Goal: Transaction & Acquisition: Purchase product/service

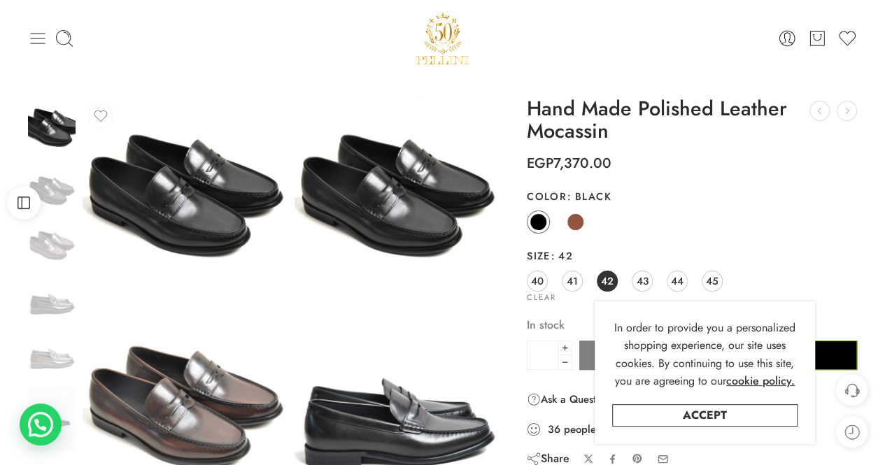
click at [37, 35] on icon at bounding box center [38, 39] width 20 height 20
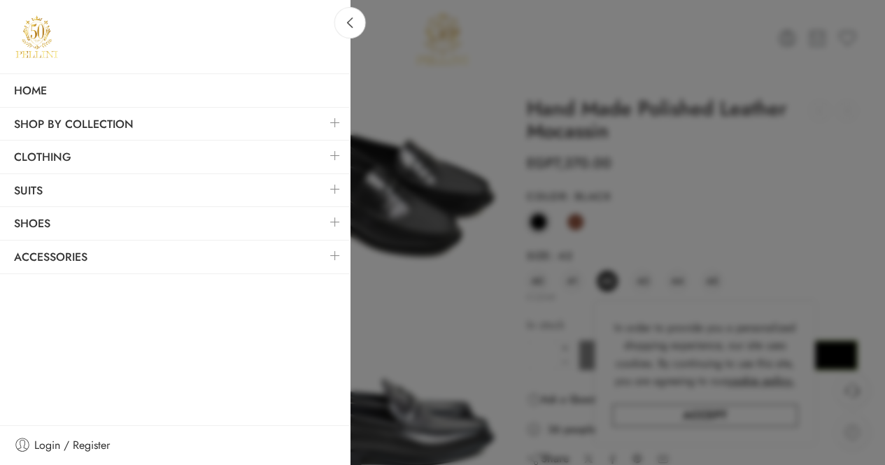
click at [340, 222] on link at bounding box center [334, 222] width 29 height 30
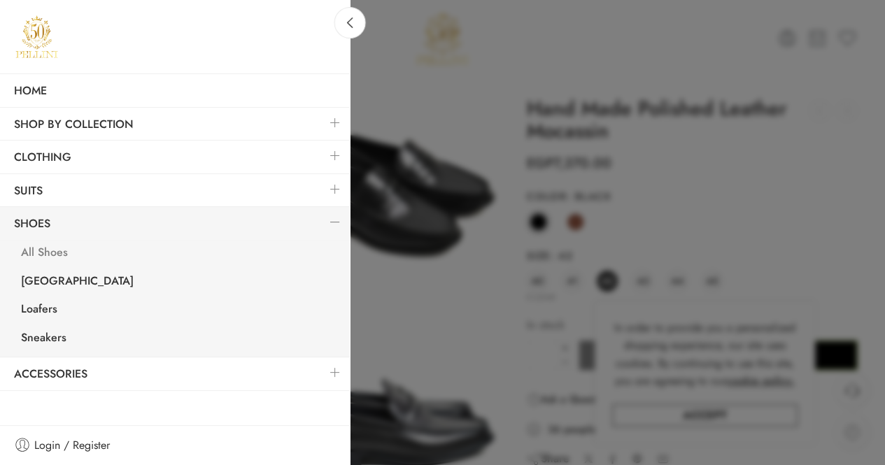
click at [46, 248] on link "All Shoes" at bounding box center [178, 254] width 343 height 29
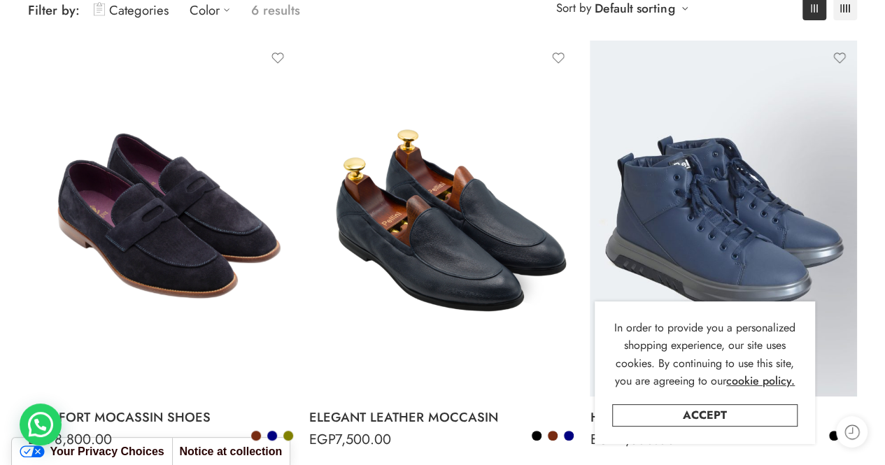
scroll to position [210, 0]
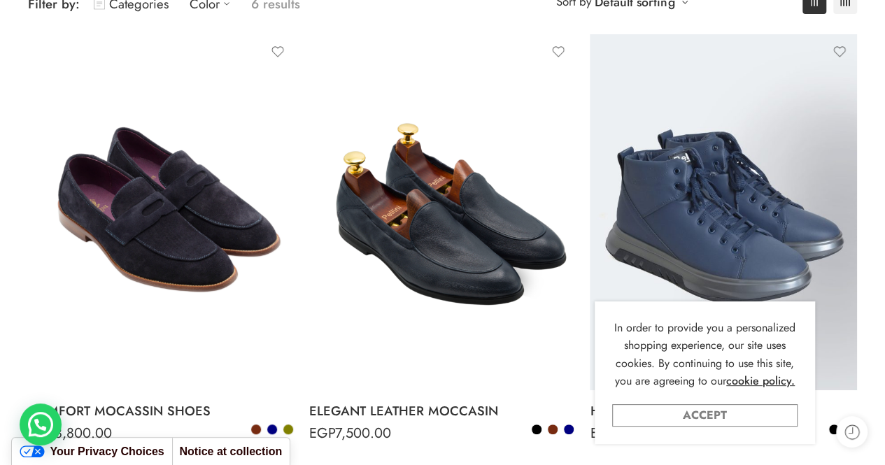
click at [690, 418] on link "Accept" at bounding box center [704, 415] width 185 height 22
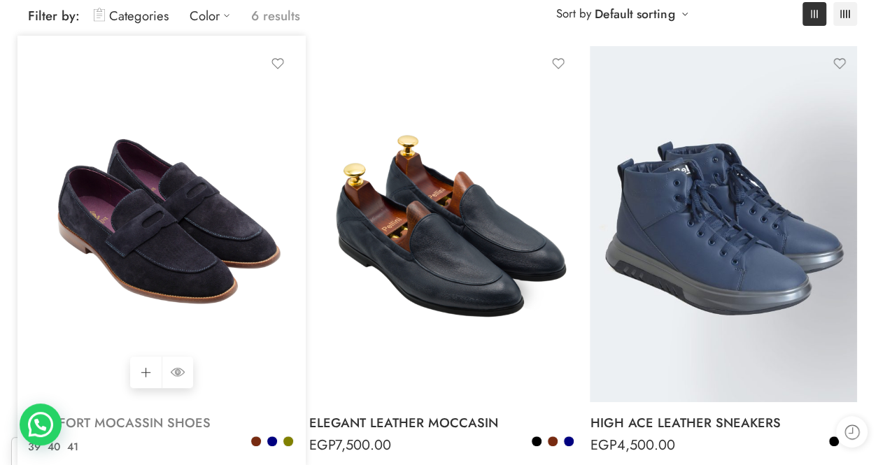
scroll to position [280, 0]
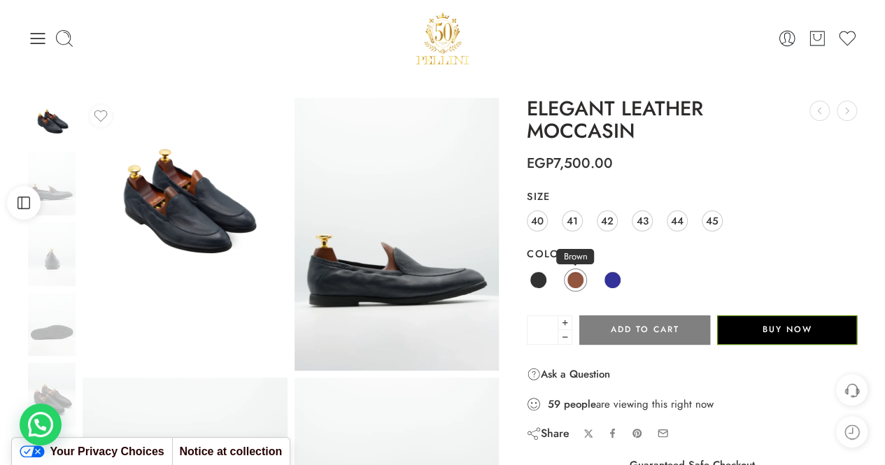
click at [572, 283] on span at bounding box center [575, 279] width 17 height 17
click at [578, 283] on span at bounding box center [575, 279] width 17 height 17
click at [192, 216] on img at bounding box center [185, 200] width 204 height 204
click at [193, 219] on img at bounding box center [185, 200] width 204 height 204
click at [36, 38] on icon at bounding box center [38, 38] width 15 height 11
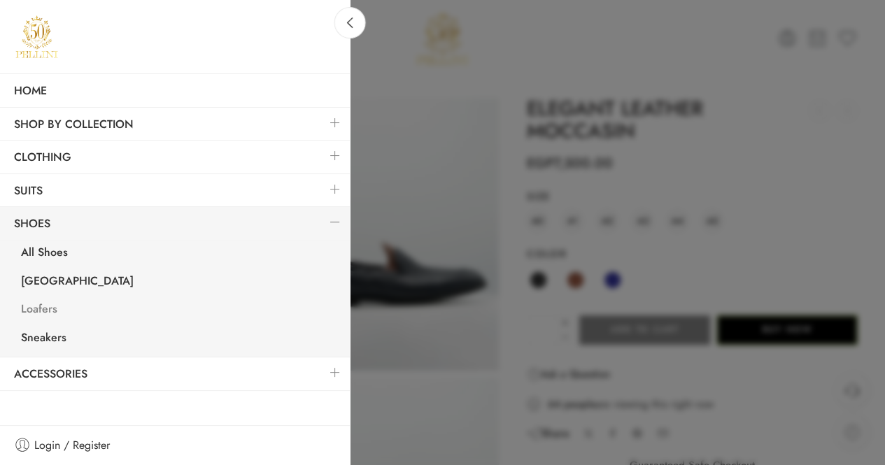
click at [39, 309] on link "Loafers" at bounding box center [178, 311] width 343 height 29
